Goal: Task Accomplishment & Management: Manage account settings

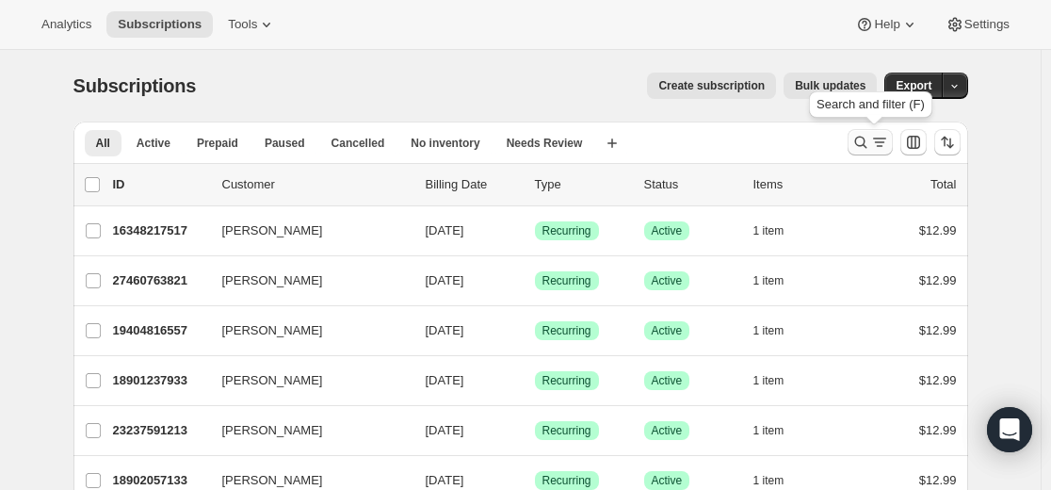
click at [867, 147] on icon "Search and filter results" at bounding box center [860, 142] width 19 height 19
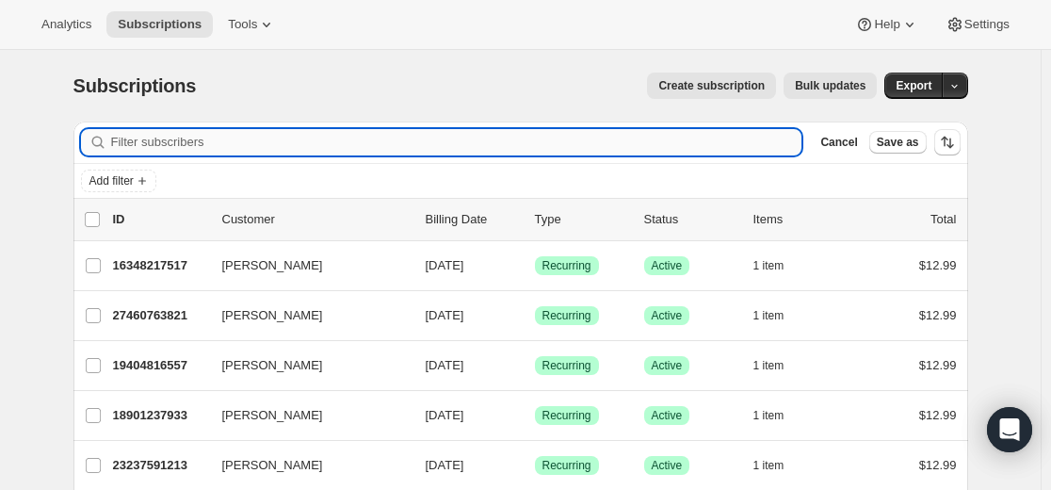
click at [516, 148] on input "Filter subscribers" at bounding box center [456, 142] width 691 height 26
type input "[EMAIL_ADDRESS][DOMAIN_NAME]"
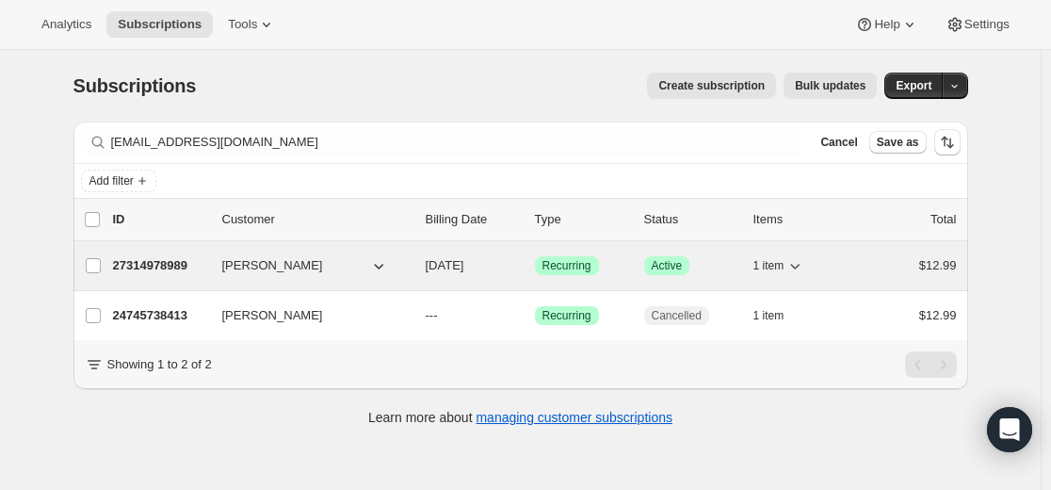
click at [148, 265] on p "27314978989" at bounding box center [160, 265] width 94 height 19
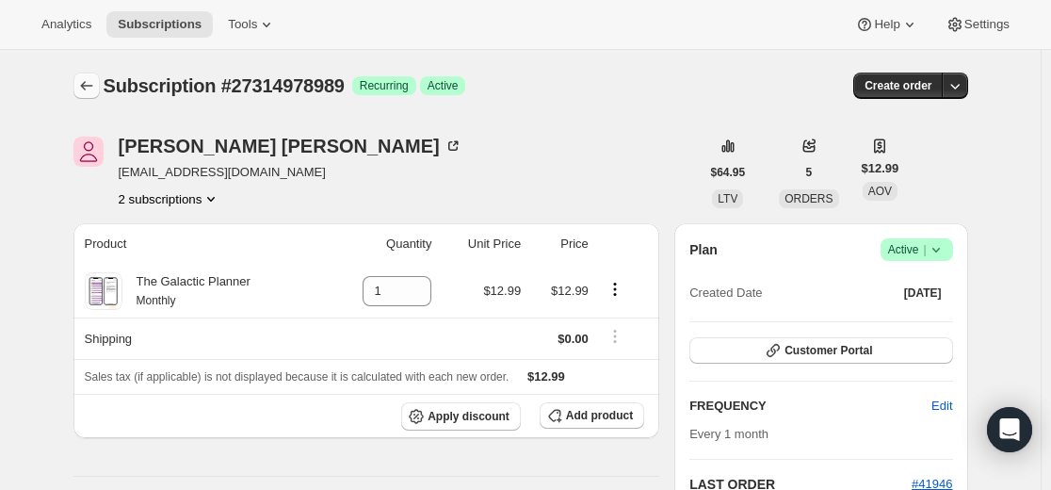
click at [96, 83] on icon "Subscriptions" at bounding box center [86, 85] width 19 height 19
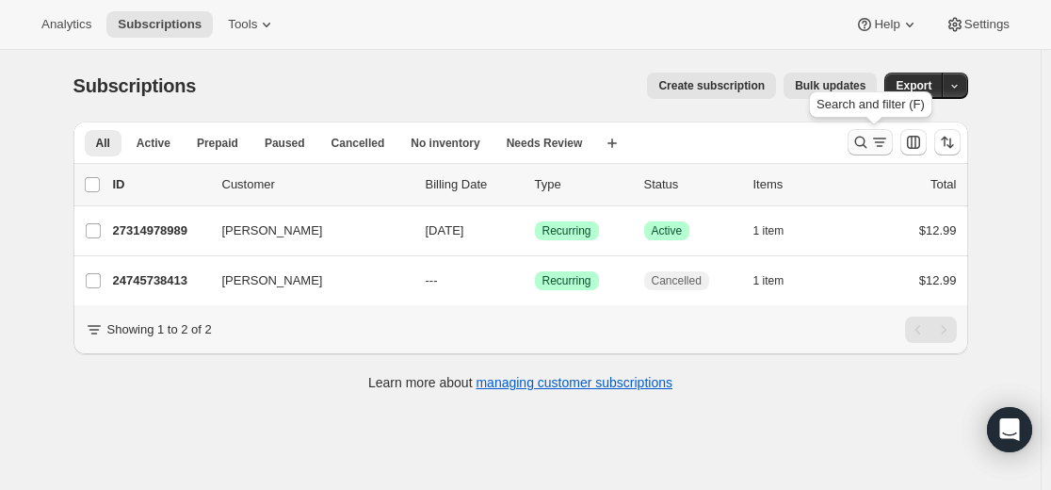
click at [865, 137] on icon "Search and filter results" at bounding box center [860, 143] width 12 height 12
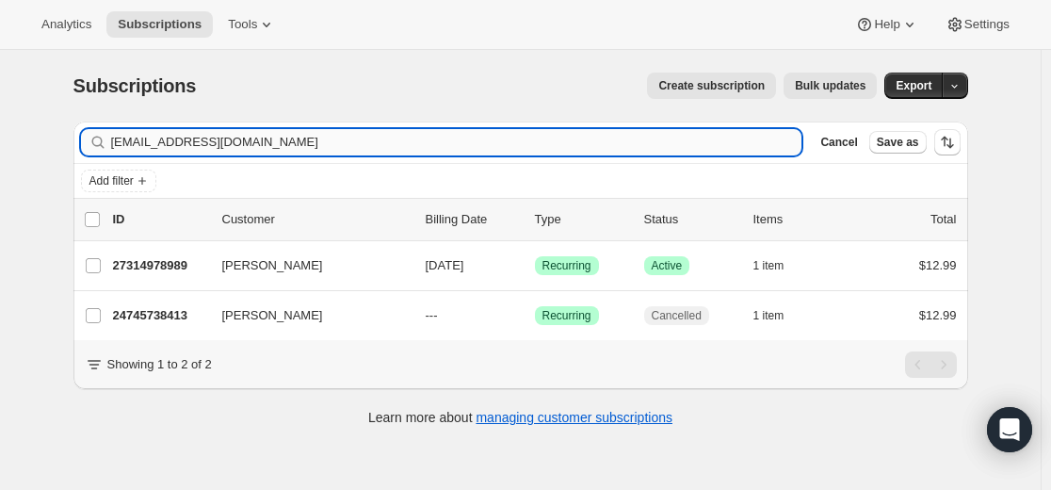
click at [624, 143] on input "[EMAIL_ADDRESS][DOMAIN_NAME]" at bounding box center [456, 142] width 691 height 26
type input "[EMAIL_ADDRESS][DOMAIN_NAME]"
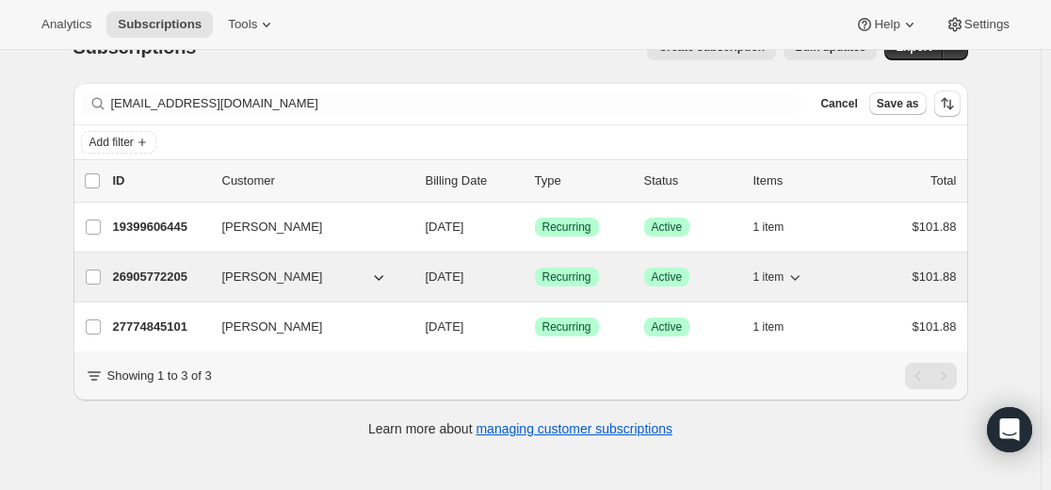
scroll to position [50, 0]
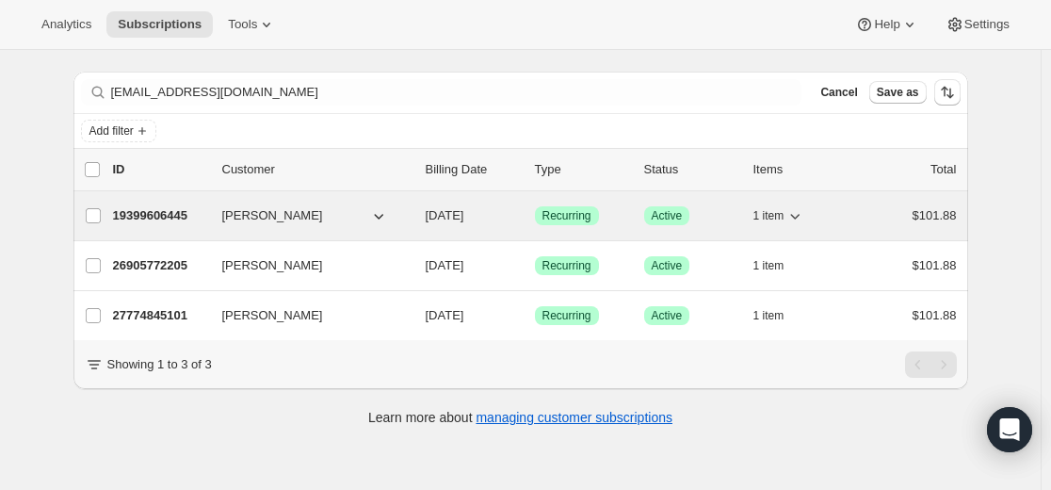
click at [173, 213] on p "19399606445" at bounding box center [160, 215] width 94 height 19
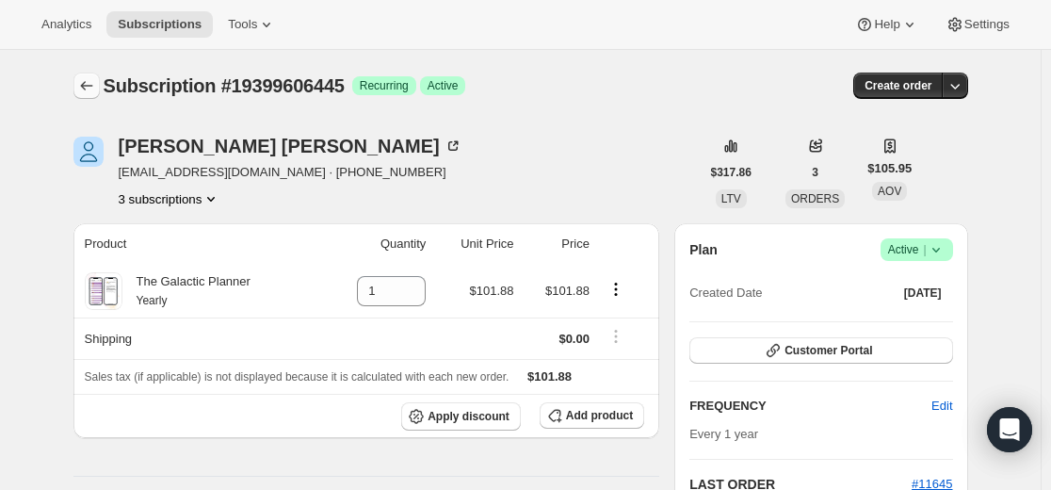
click at [87, 81] on icon "Subscriptions" at bounding box center [86, 85] width 19 height 19
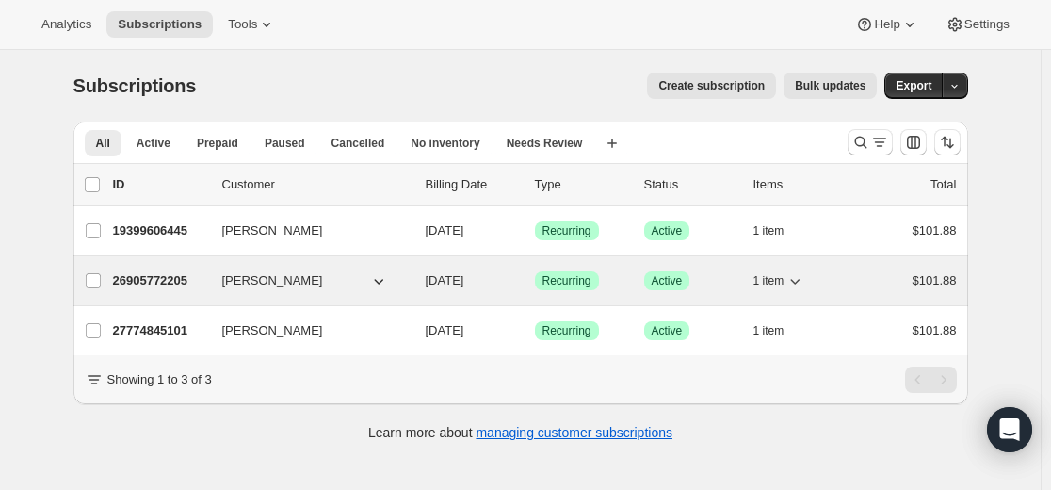
click at [170, 281] on p "26905772205" at bounding box center [160, 280] width 94 height 19
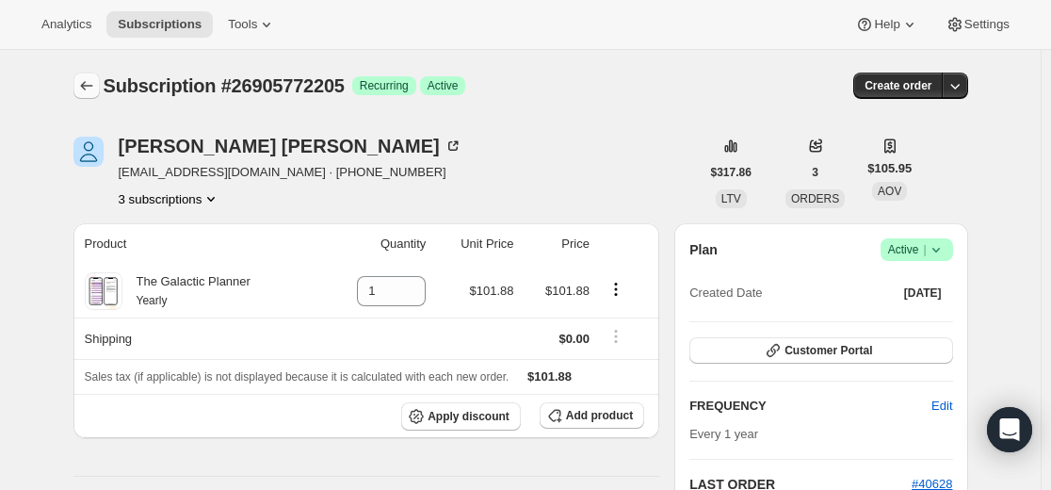
click at [88, 87] on icon "Subscriptions" at bounding box center [86, 85] width 19 height 19
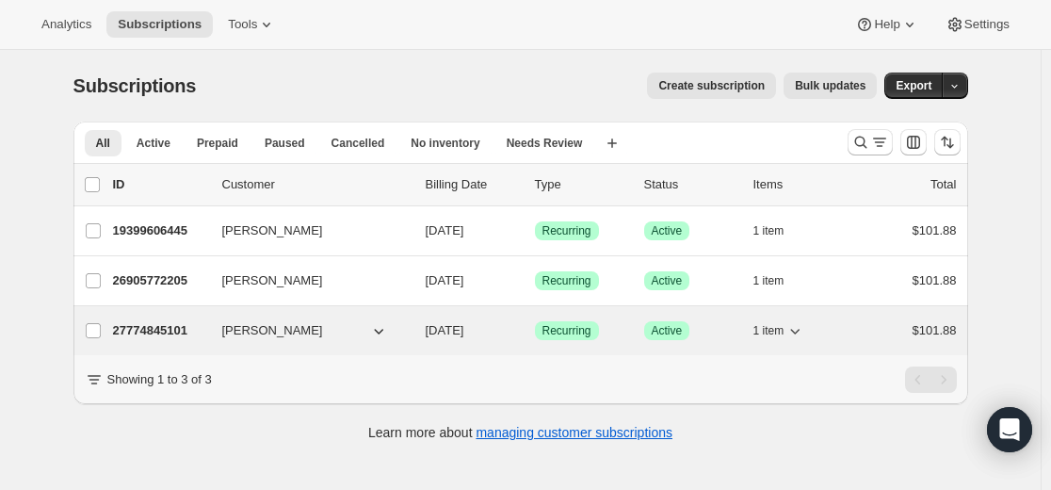
click at [173, 326] on p "27774845101" at bounding box center [160, 330] width 94 height 19
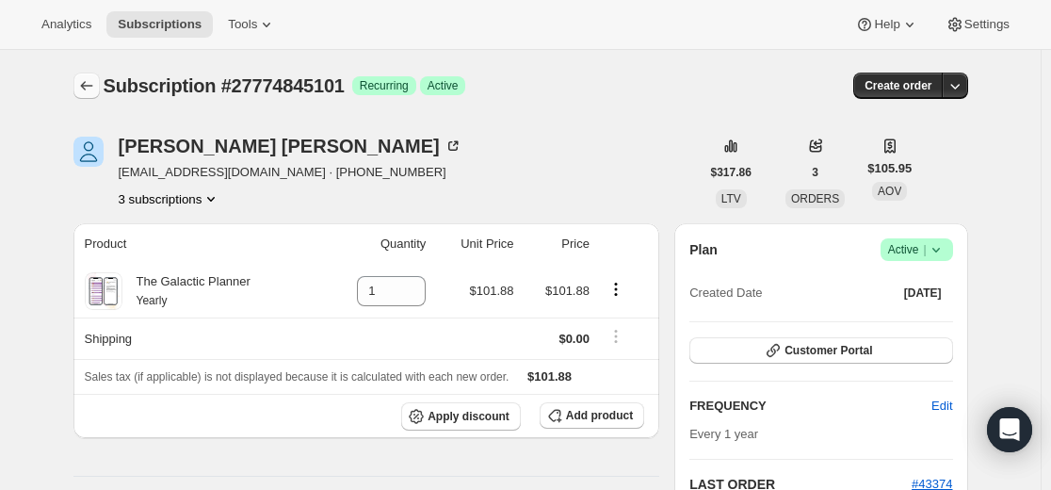
click at [91, 86] on icon "Subscriptions" at bounding box center [86, 85] width 19 height 19
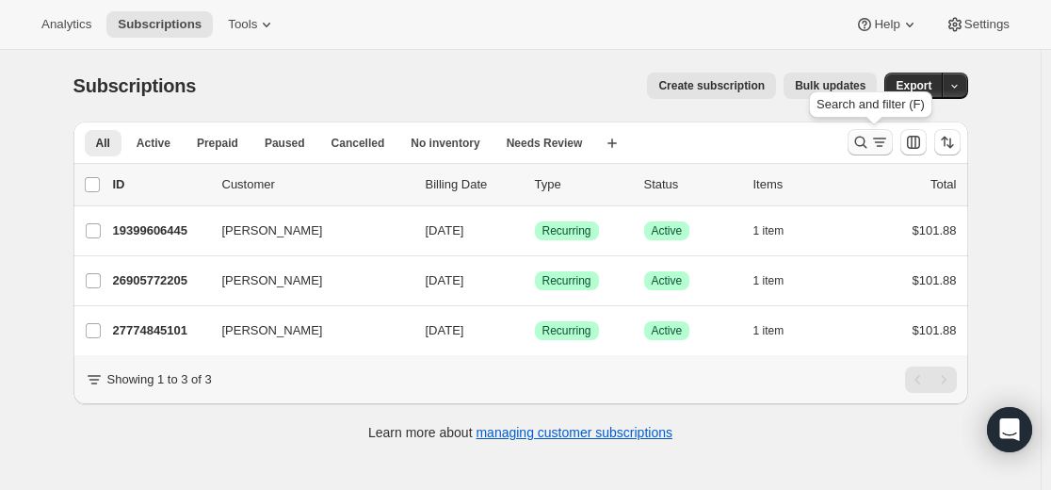
click at [854, 142] on button "Search and filter results" at bounding box center [870, 142] width 45 height 26
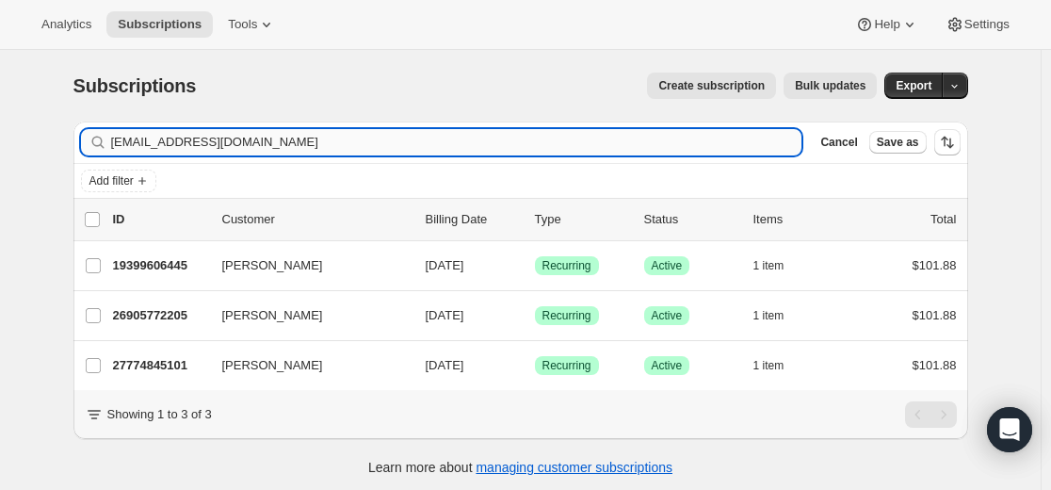
click at [666, 151] on input "[EMAIL_ADDRESS][DOMAIN_NAME]" at bounding box center [456, 142] width 691 height 26
click at [666, 150] on input "[EMAIL_ADDRESS][DOMAIN_NAME]" at bounding box center [456, 142] width 691 height 26
type input "[EMAIL_ADDRESS][DOMAIN_NAME]"
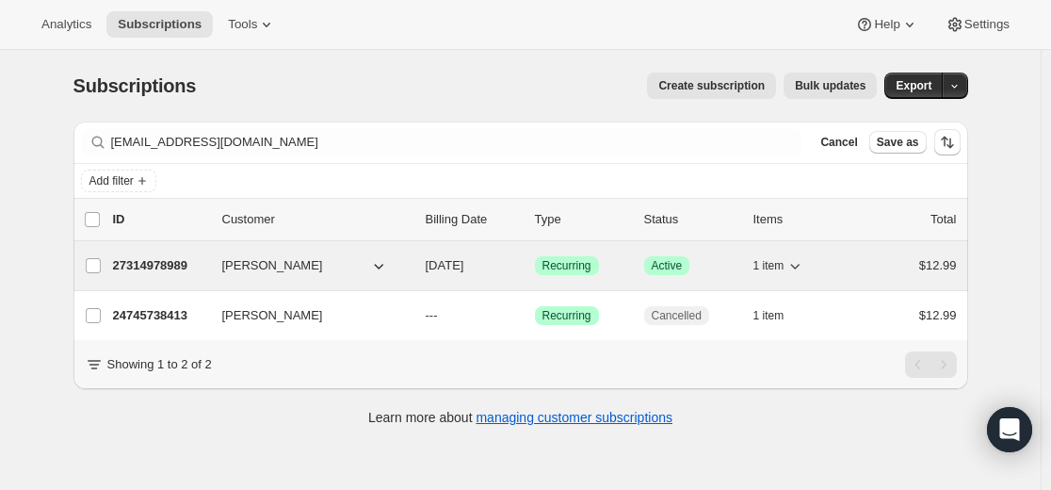
click at [163, 259] on p "27314978989" at bounding box center [160, 265] width 94 height 19
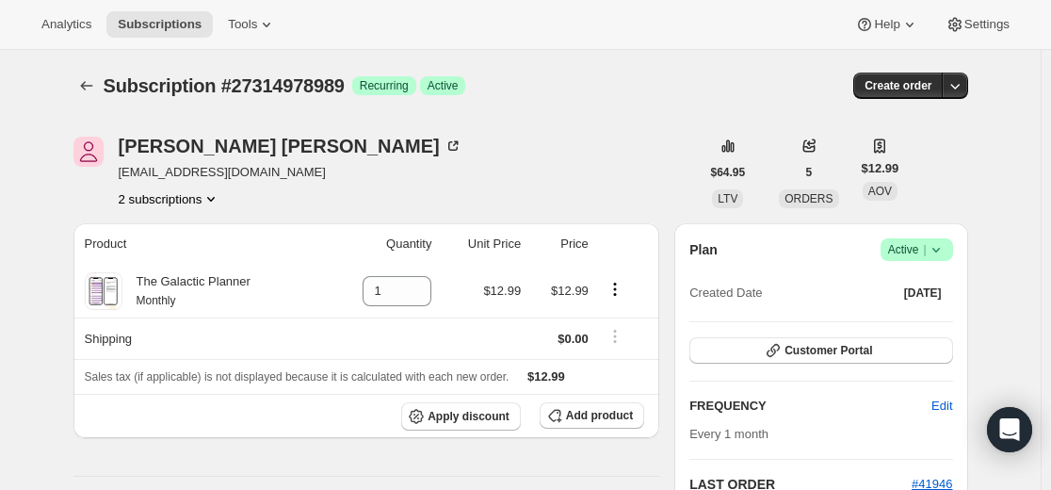
click at [942, 239] on span "Success Active |" at bounding box center [917, 249] width 73 height 23
click at [930, 324] on span "Cancel subscription" at bounding box center [914, 319] width 106 height 14
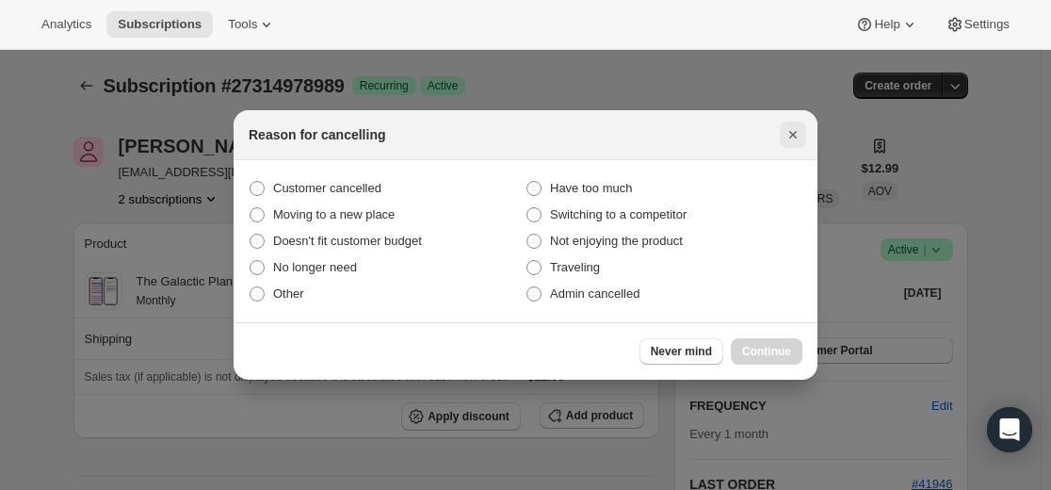
click at [788, 137] on icon "Close" at bounding box center [793, 134] width 19 height 19
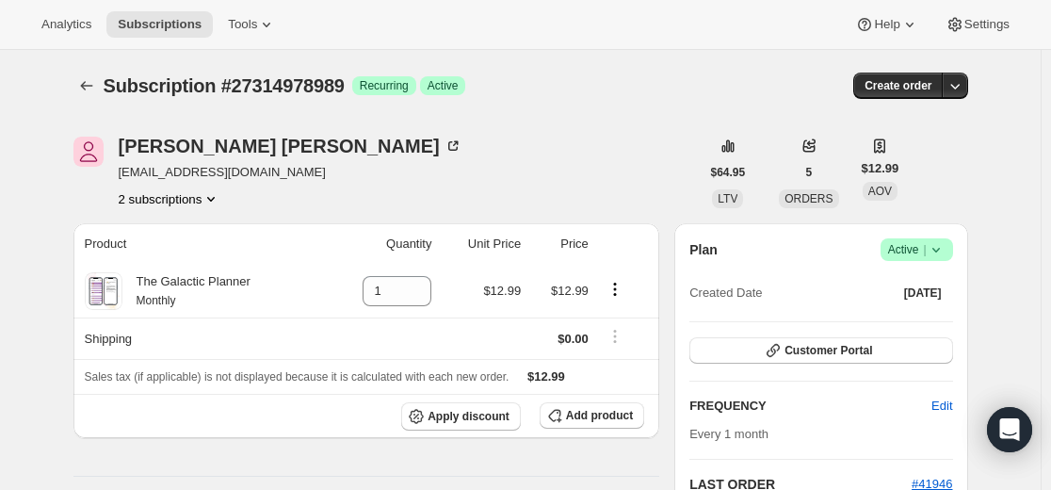
click at [946, 244] on icon at bounding box center [936, 249] width 19 height 19
click at [914, 323] on span "Cancel subscription" at bounding box center [914, 319] width 106 height 14
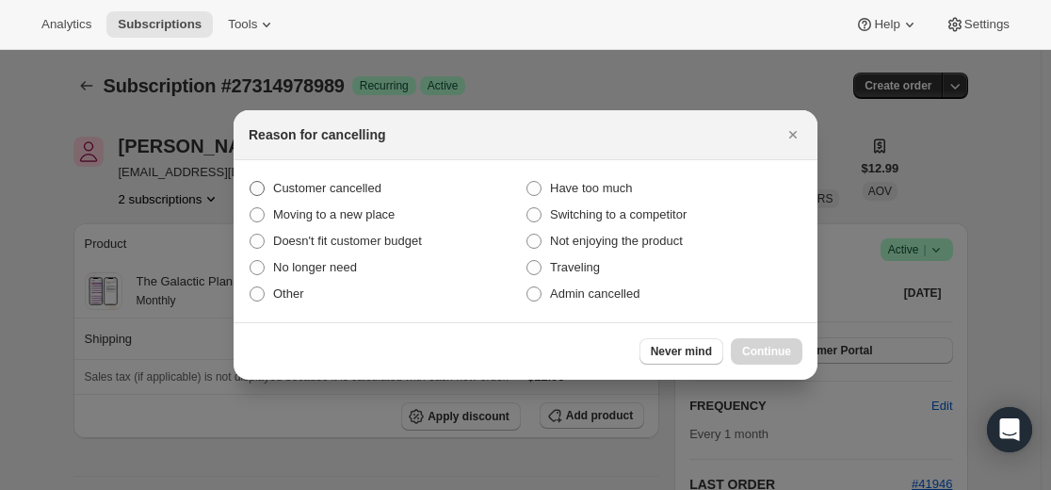
click at [377, 190] on span "Customer cancelled" at bounding box center [327, 188] width 108 height 14
click at [251, 182] on input "Customer cancelled" at bounding box center [250, 181] width 1 height 1
radio input "true"
click at [773, 352] on span "Continue" at bounding box center [766, 351] width 49 height 15
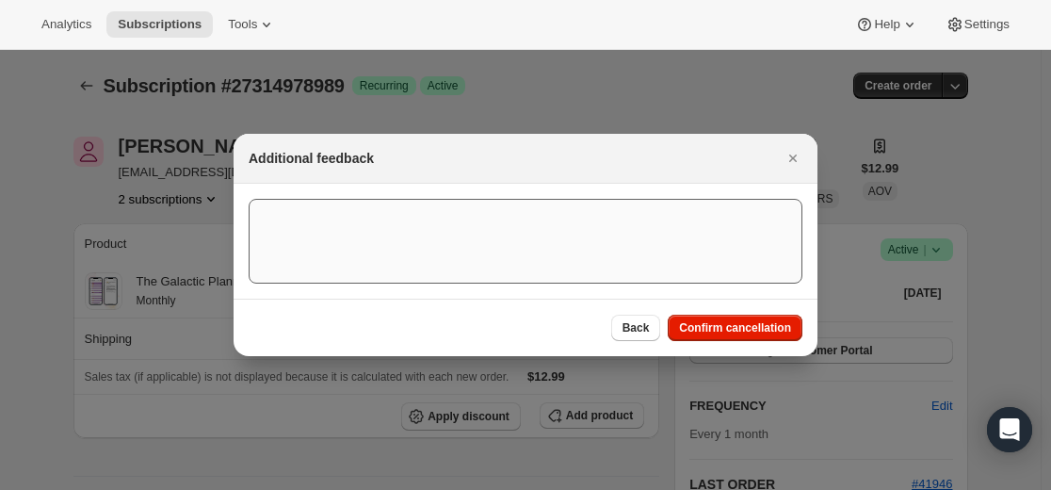
click at [729, 328] on span "Confirm cancellation" at bounding box center [735, 327] width 112 height 15
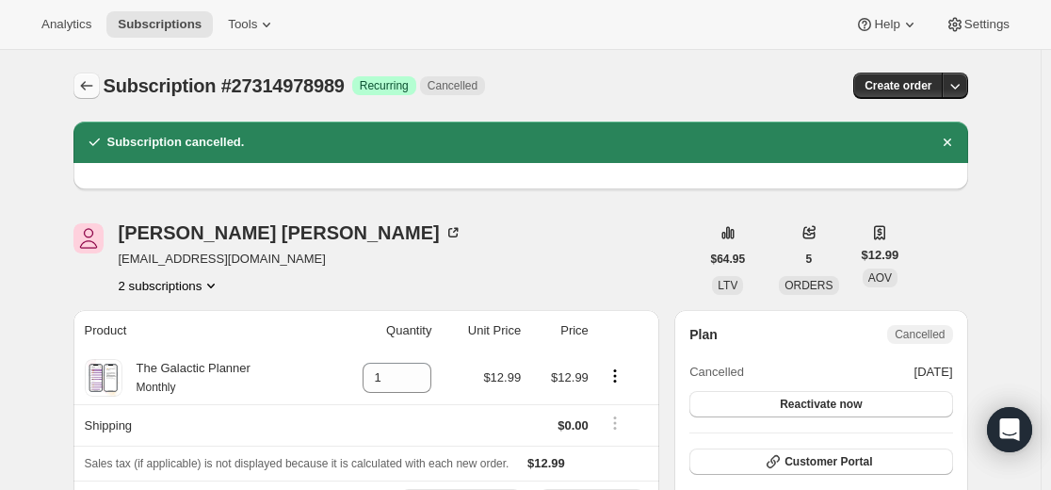
click at [96, 86] on icon "Subscriptions" at bounding box center [86, 85] width 19 height 19
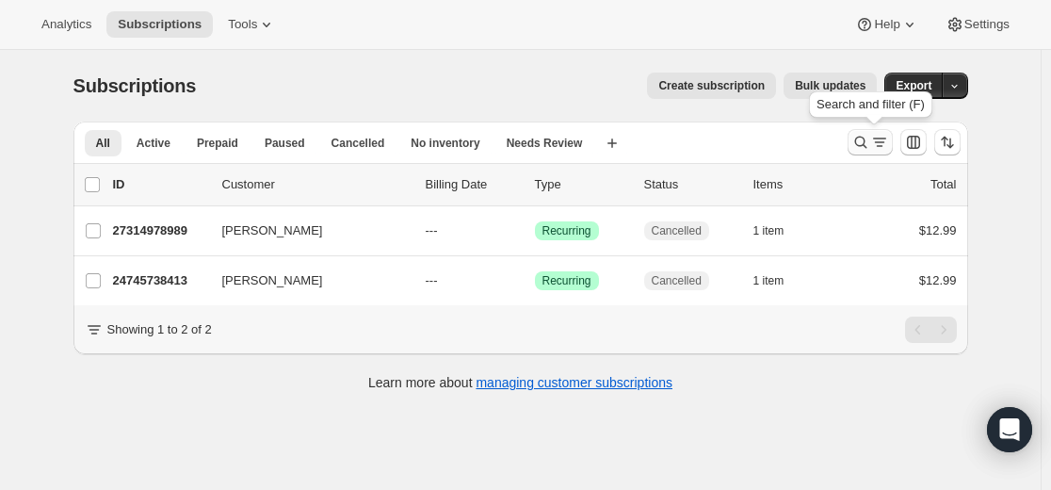
click at [858, 145] on icon "Search and filter results" at bounding box center [860, 142] width 19 height 19
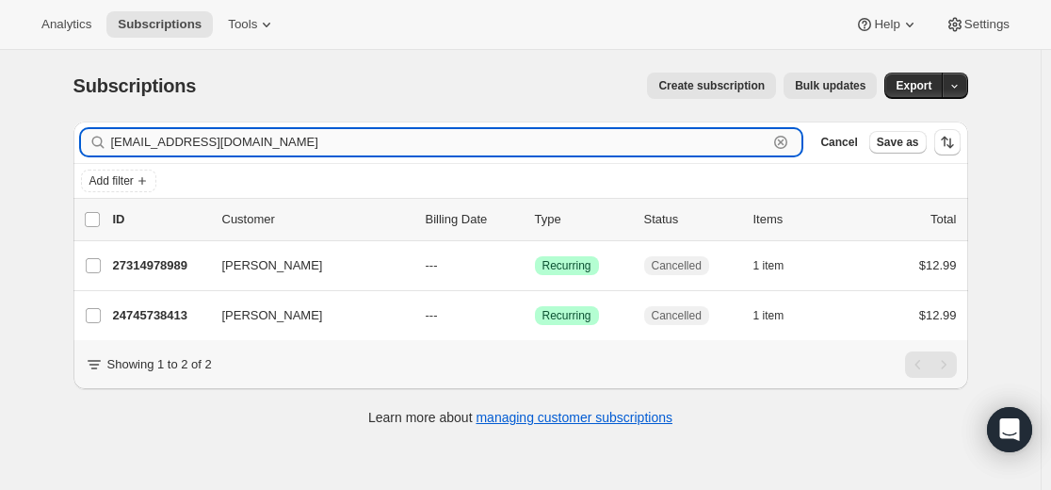
click at [675, 141] on input "[EMAIL_ADDRESS][DOMAIN_NAME]" at bounding box center [439, 142] width 657 height 26
paste input "[EMAIL_ADDRESS]"
type input "[EMAIL_ADDRESS][DOMAIN_NAME]"
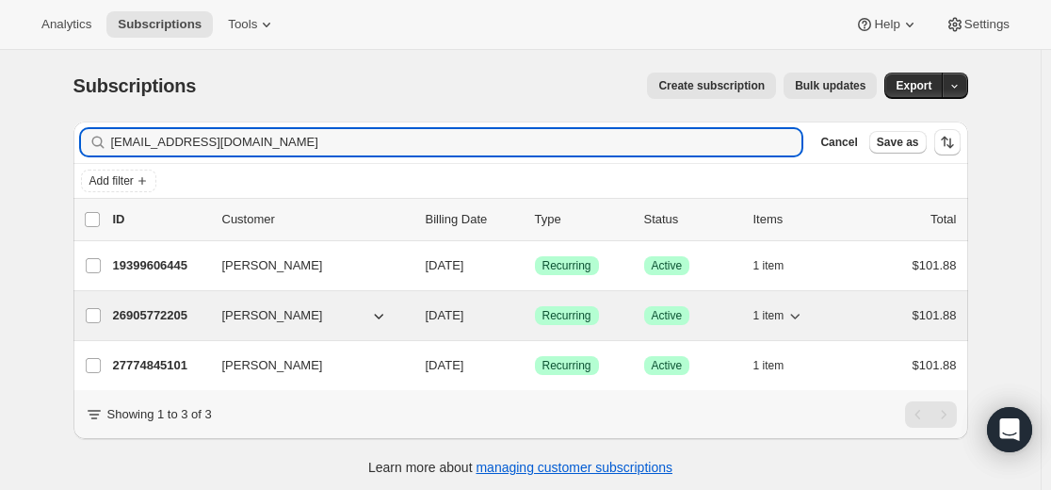
click at [159, 316] on p "26905772205" at bounding box center [160, 315] width 94 height 19
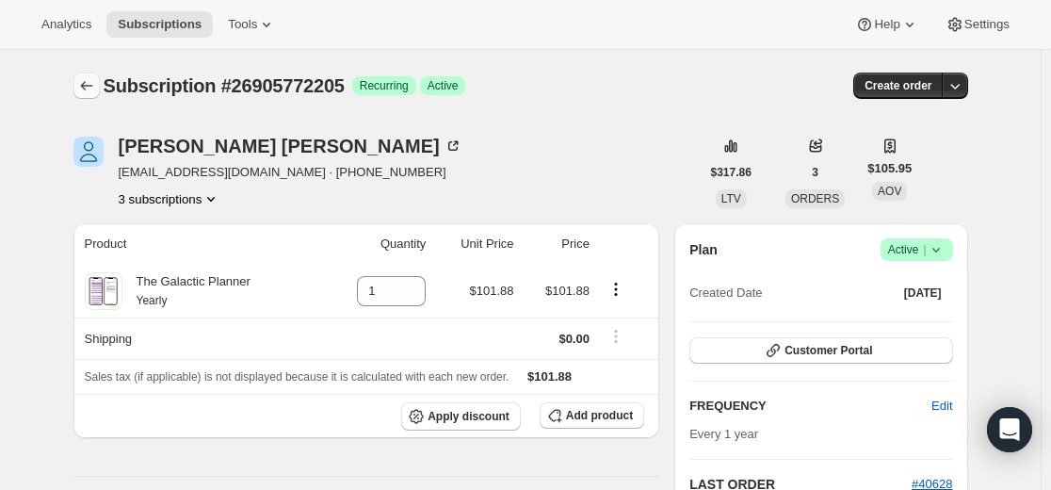
click at [99, 84] on button "Subscriptions" at bounding box center [86, 86] width 26 height 26
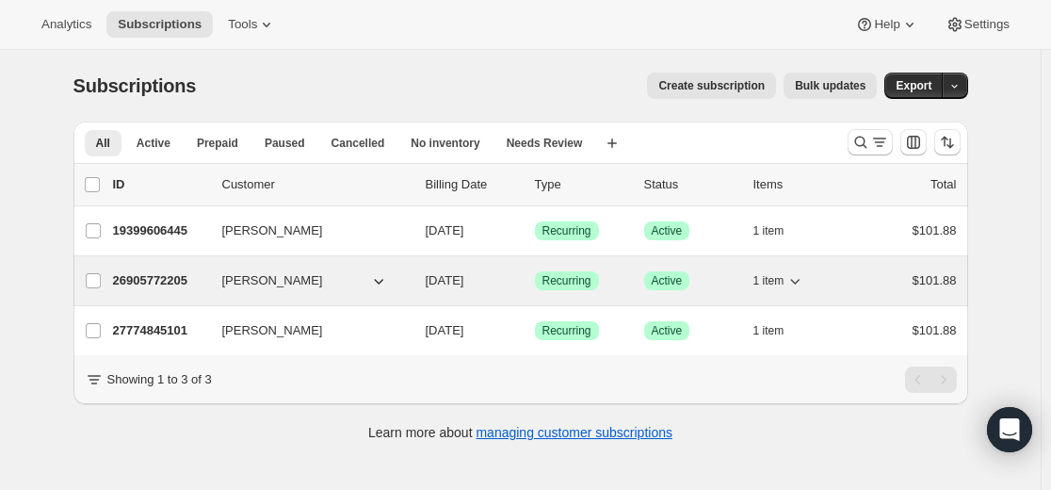
click at [186, 280] on p "26905772205" at bounding box center [160, 280] width 94 height 19
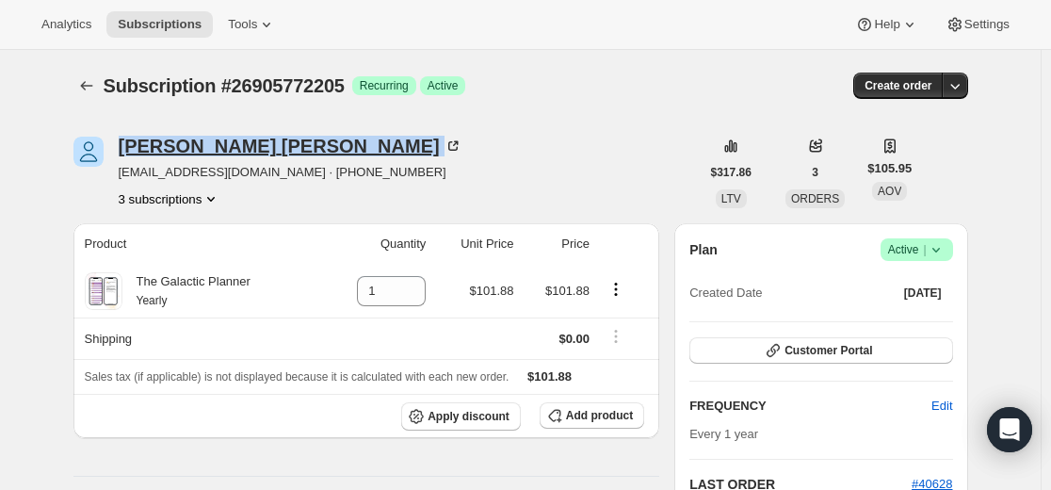
drag, startPoint x: 122, startPoint y: 125, endPoint x: 239, endPoint y: 139, distance: 117.6
copy div "[PERSON_NAME]"
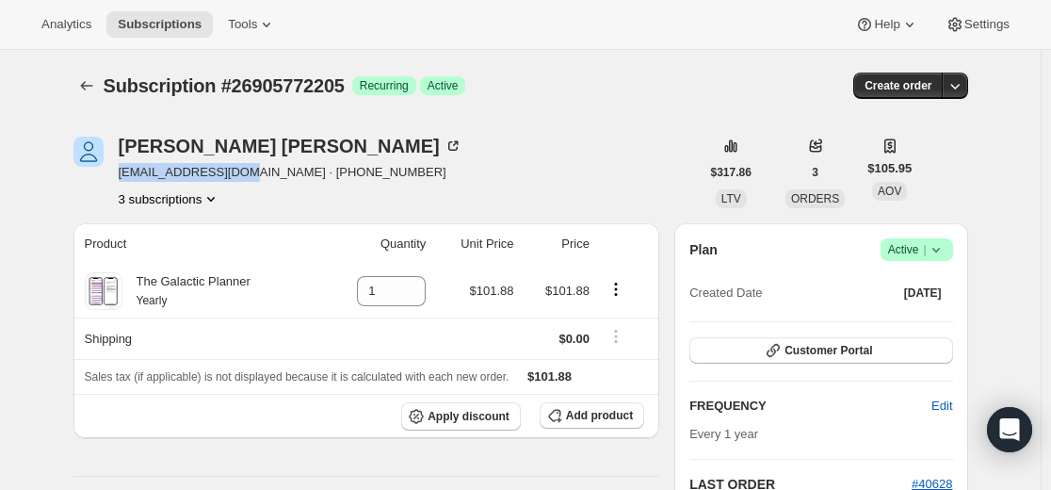
drag, startPoint x: 260, startPoint y: 174, endPoint x: 121, endPoint y: 178, distance: 139.4
click at [121, 178] on div "[PERSON_NAME] [EMAIL_ADDRESS][DOMAIN_NAME] · [PHONE_NUMBER] 3 subscriptions" at bounding box center [386, 173] width 626 height 72
copy span "[EMAIL_ADDRESS][DOMAIN_NAME]"
click at [89, 89] on icon "Subscriptions" at bounding box center [86, 85] width 19 height 19
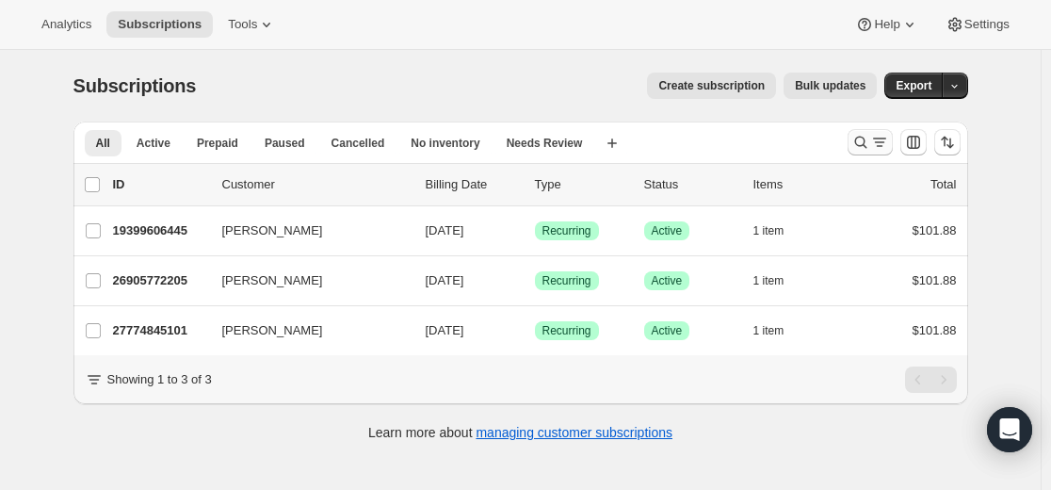
click at [865, 147] on icon "Search and filter results" at bounding box center [860, 142] width 19 height 19
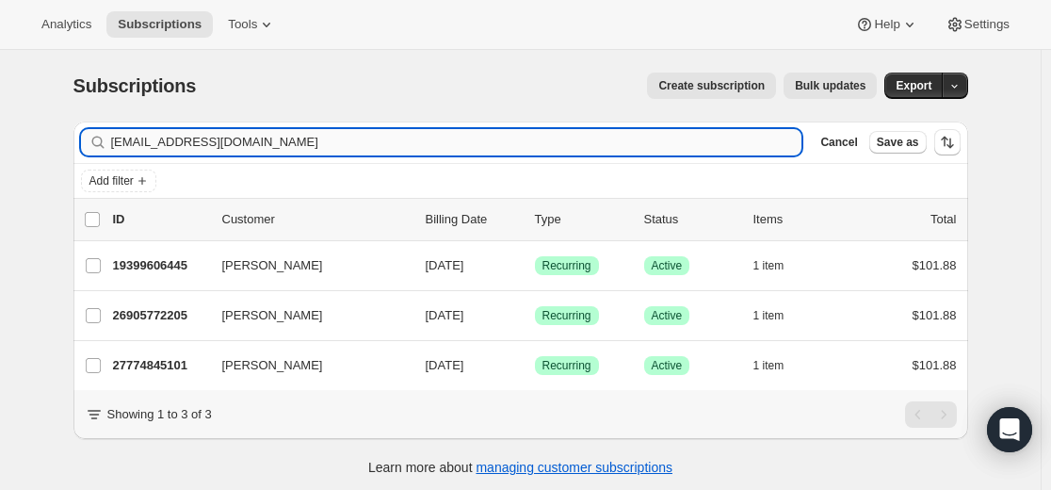
click at [586, 137] on input "[EMAIL_ADDRESS][DOMAIN_NAME]" at bounding box center [456, 142] width 691 height 26
type input "[EMAIL_ADDRESS][DOMAIN_NAME]"
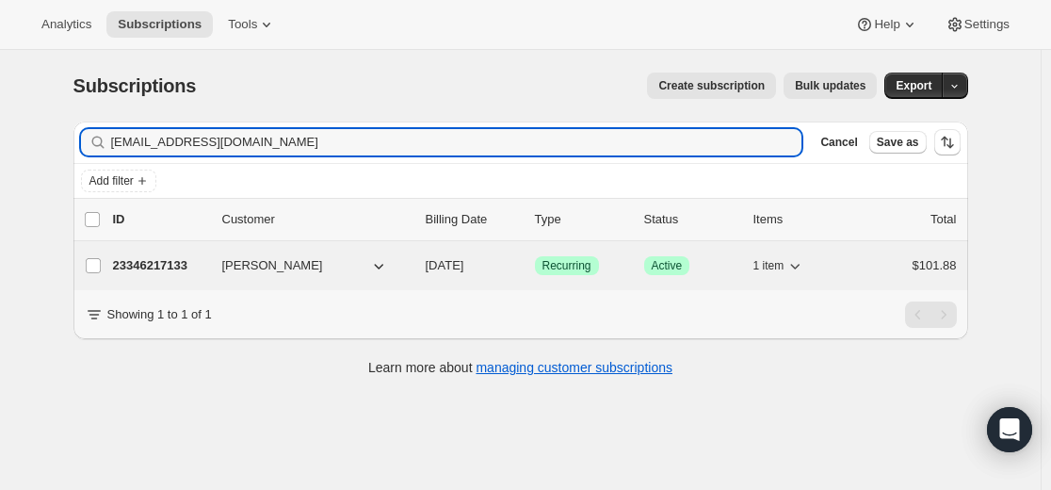
click at [166, 266] on p "23346217133" at bounding box center [160, 265] width 94 height 19
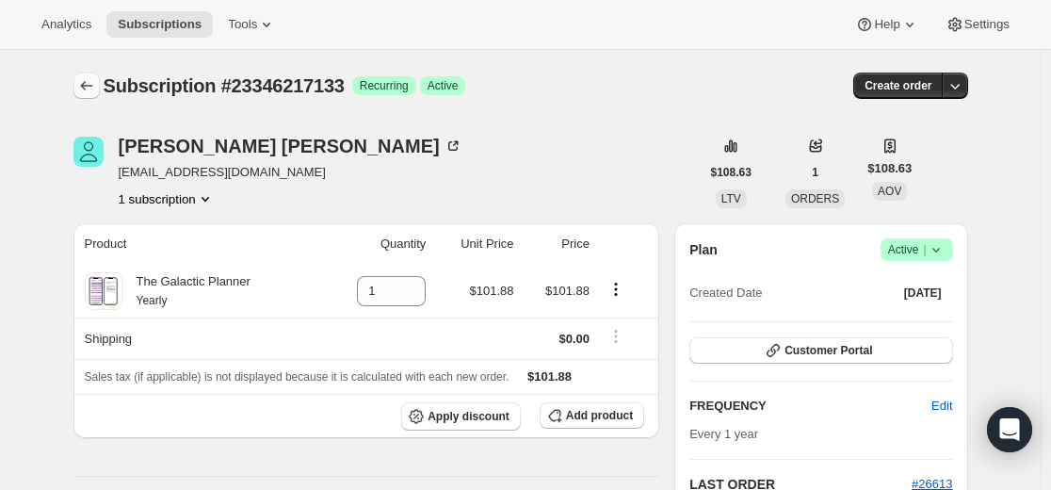
click at [87, 86] on icon "Subscriptions" at bounding box center [86, 85] width 12 height 9
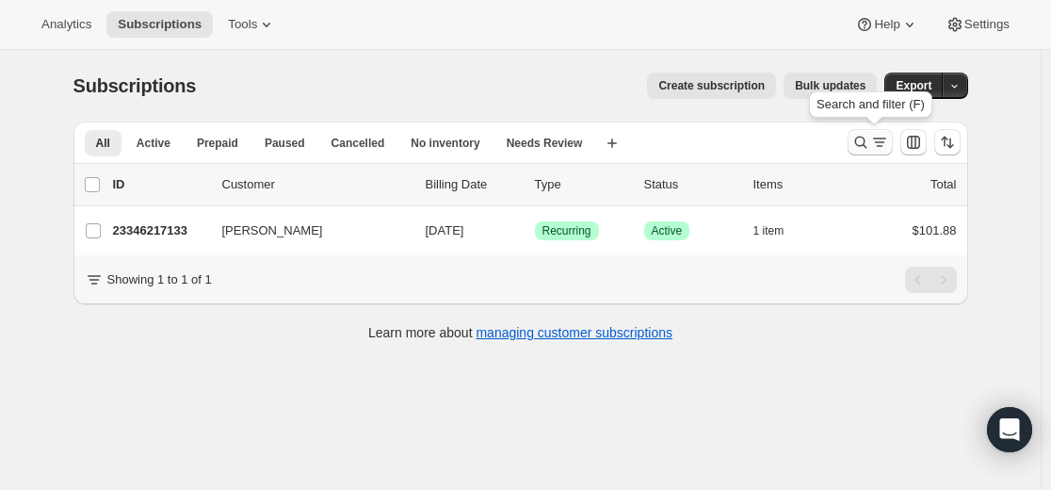
click at [864, 142] on icon "Search and filter results" at bounding box center [860, 142] width 19 height 19
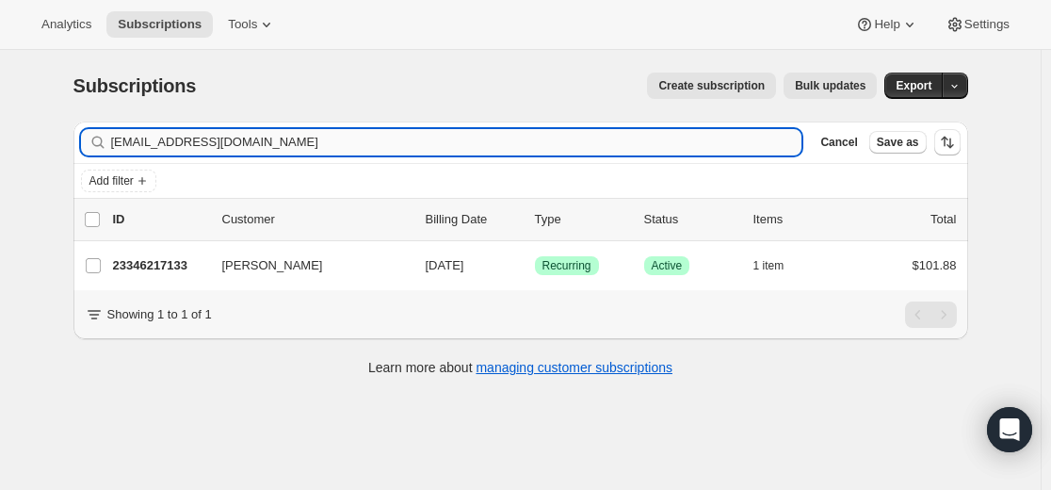
click at [550, 142] on input "[EMAIL_ADDRESS][DOMAIN_NAME]" at bounding box center [456, 142] width 691 height 26
type input "[PERSON_NAME][EMAIL_ADDRESS][DOMAIN_NAME]"
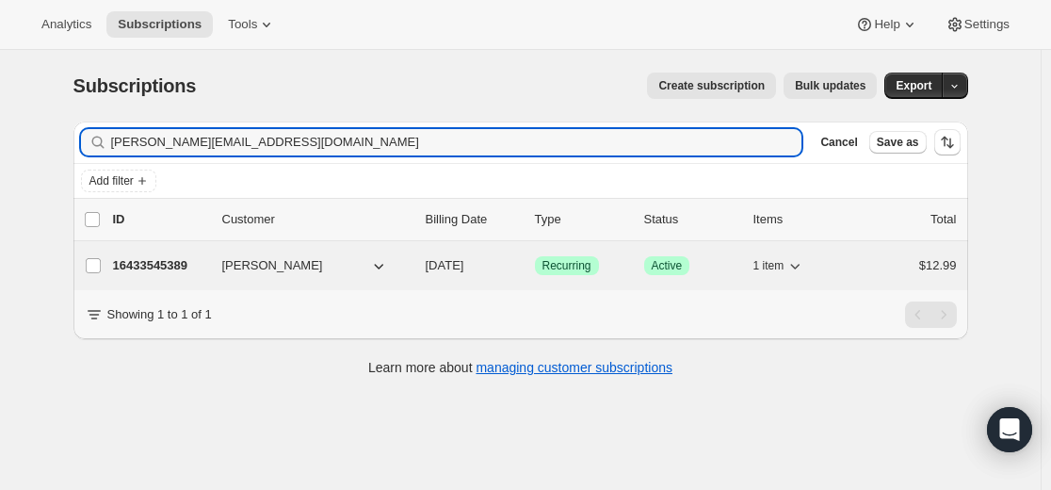
click at [178, 264] on p "16433545389" at bounding box center [160, 265] width 94 height 19
